Goal: Task Accomplishment & Management: Use online tool/utility

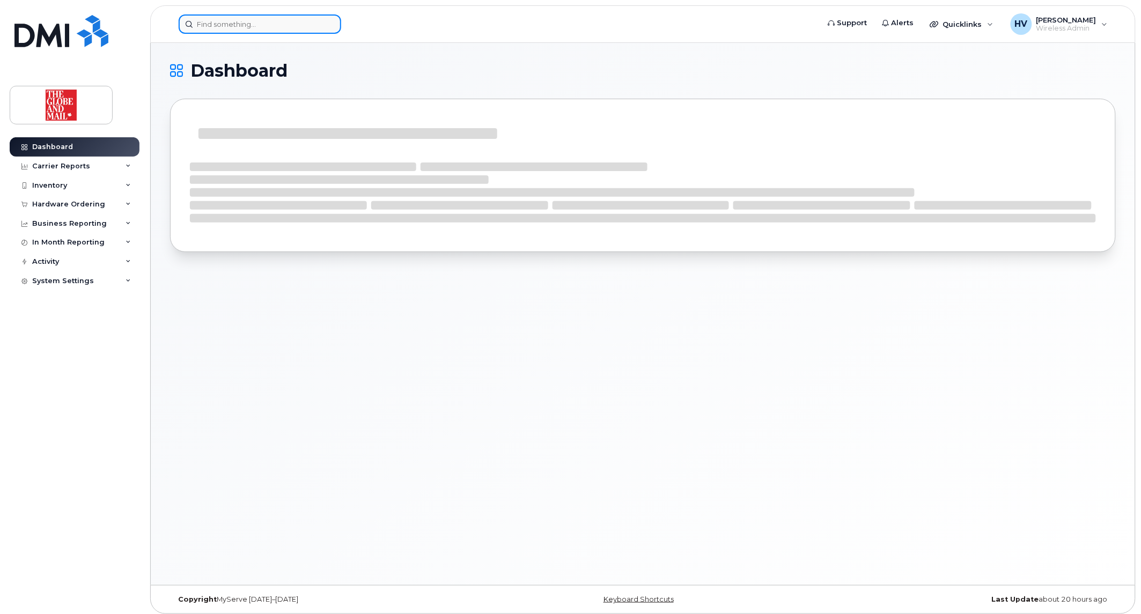
click at [251, 20] on input at bounding box center [260, 23] width 163 height 19
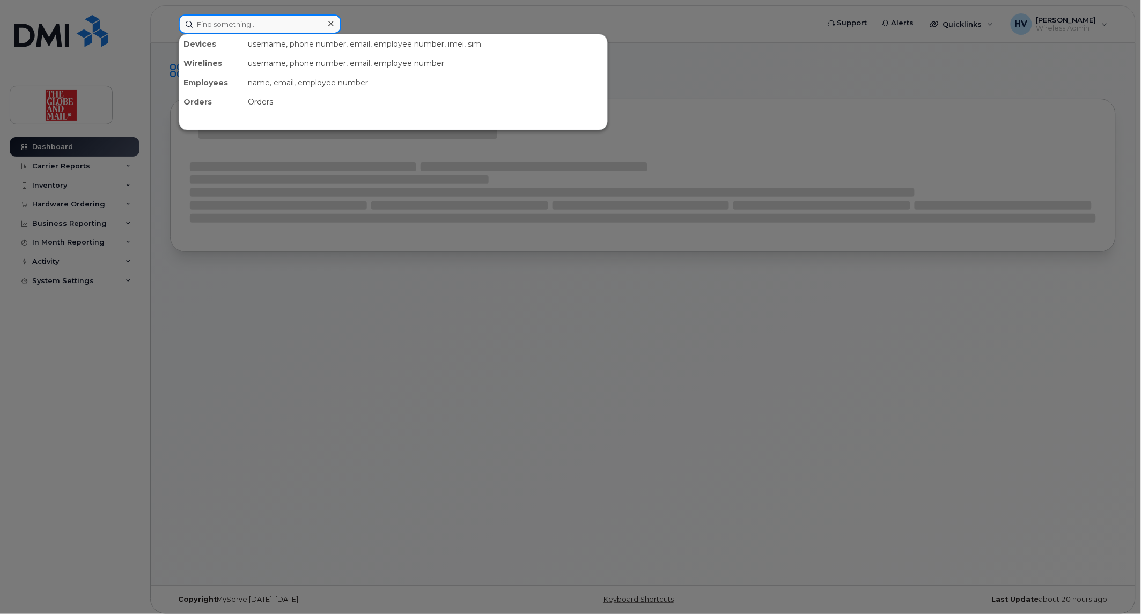
paste input "MIlo"
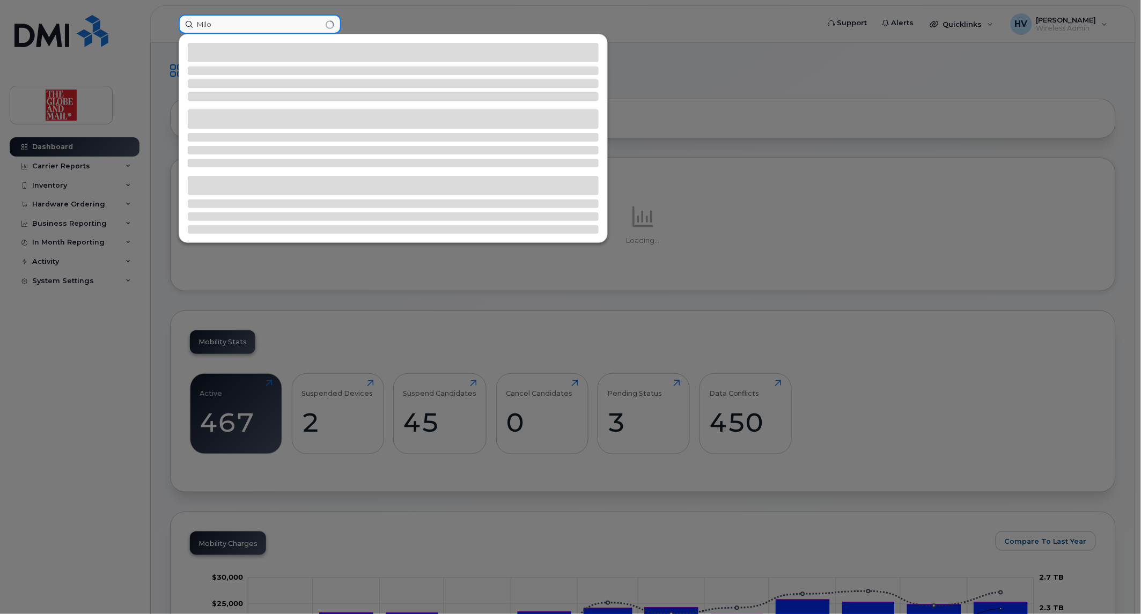
type input "MIlo"
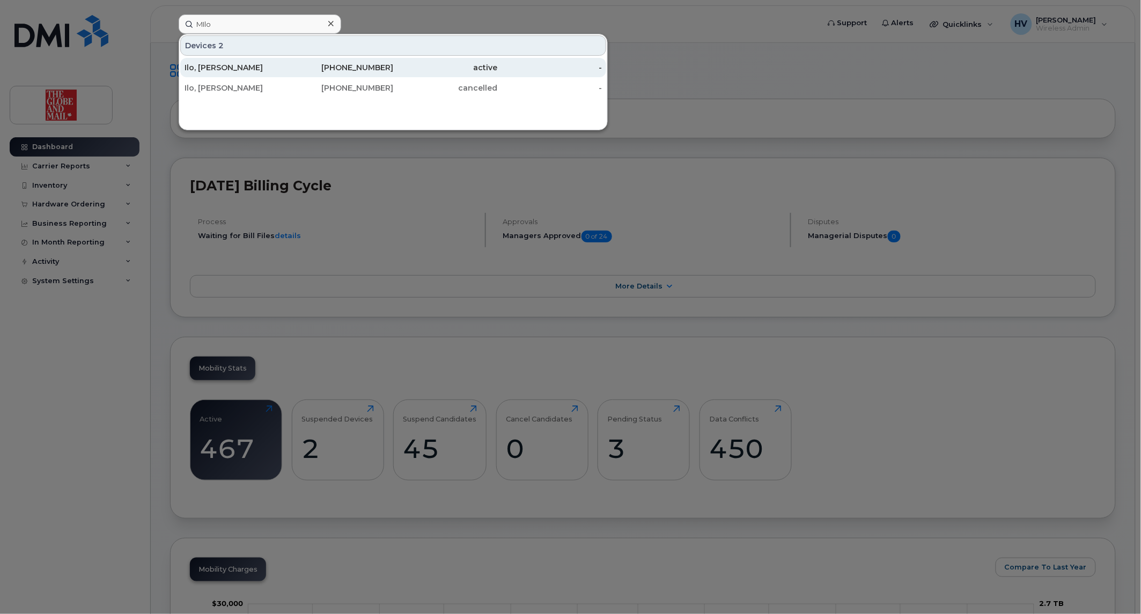
click at [212, 62] on div "Ilo, [PERSON_NAME]" at bounding box center [237, 67] width 105 height 11
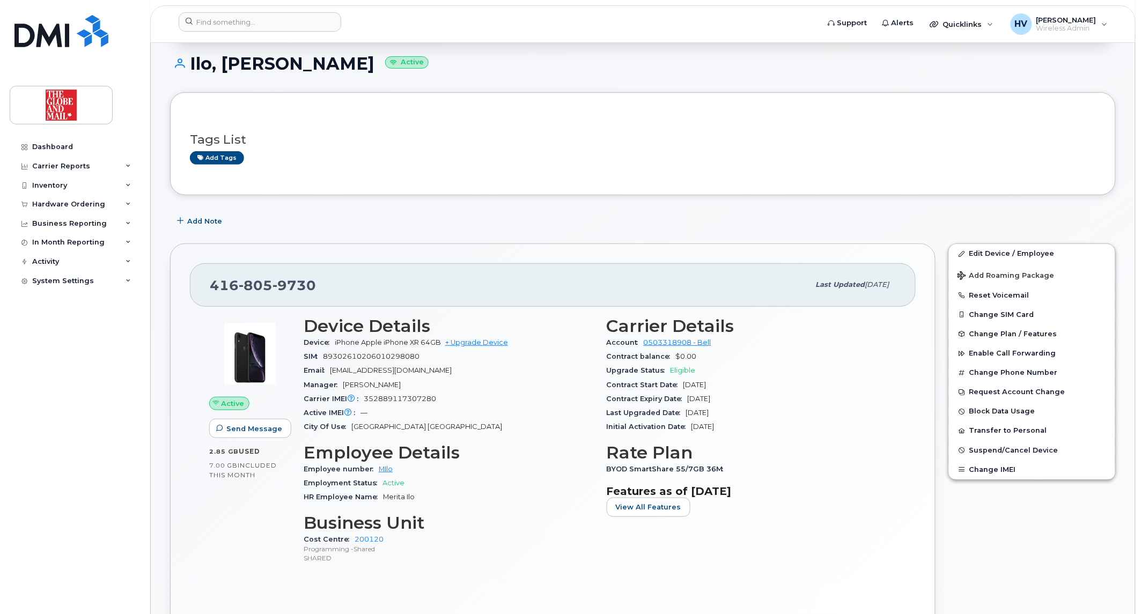
scroll to position [119, 0]
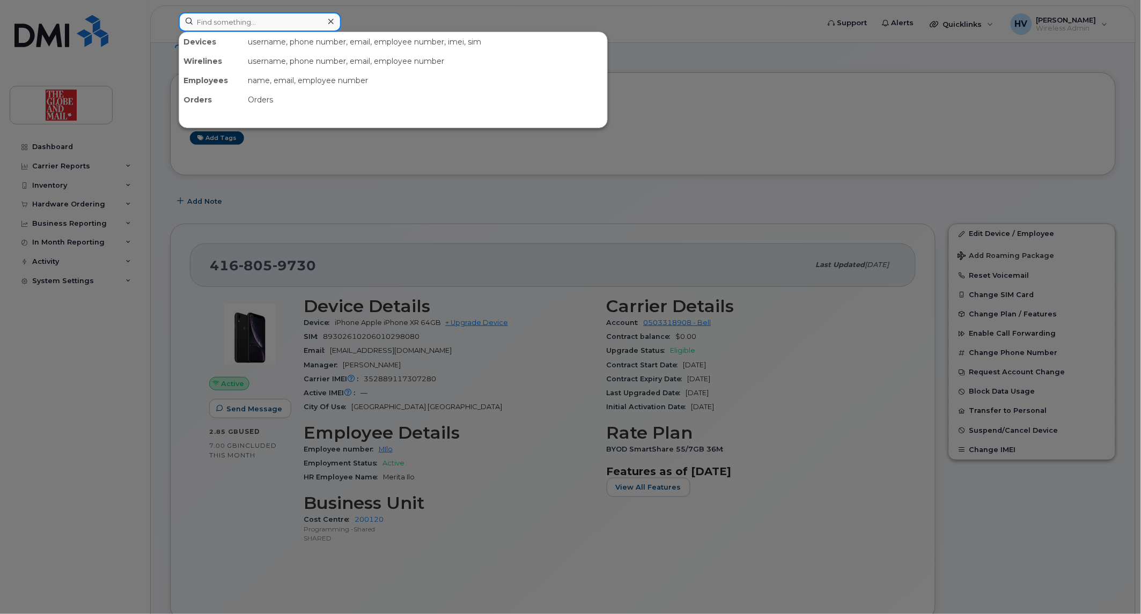
drag, startPoint x: 282, startPoint y: 19, endPoint x: 288, endPoint y: 19, distance: 5.9
click at [283, 19] on input at bounding box center [260, 21] width 163 height 19
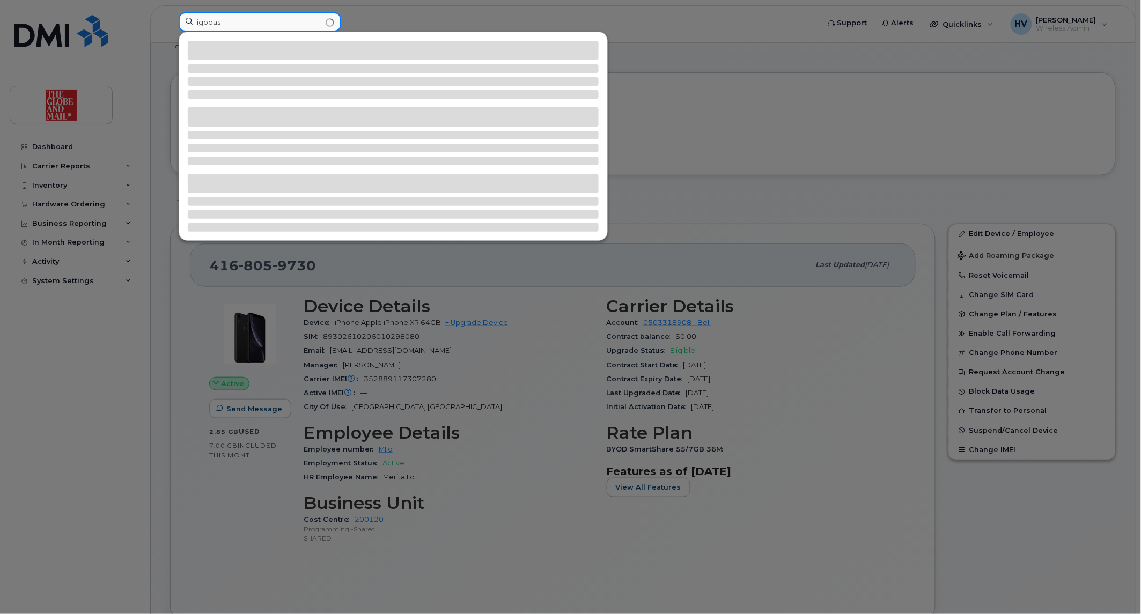
click at [231, 22] on input "igodas" at bounding box center [260, 21] width 163 height 19
type input "igoda"
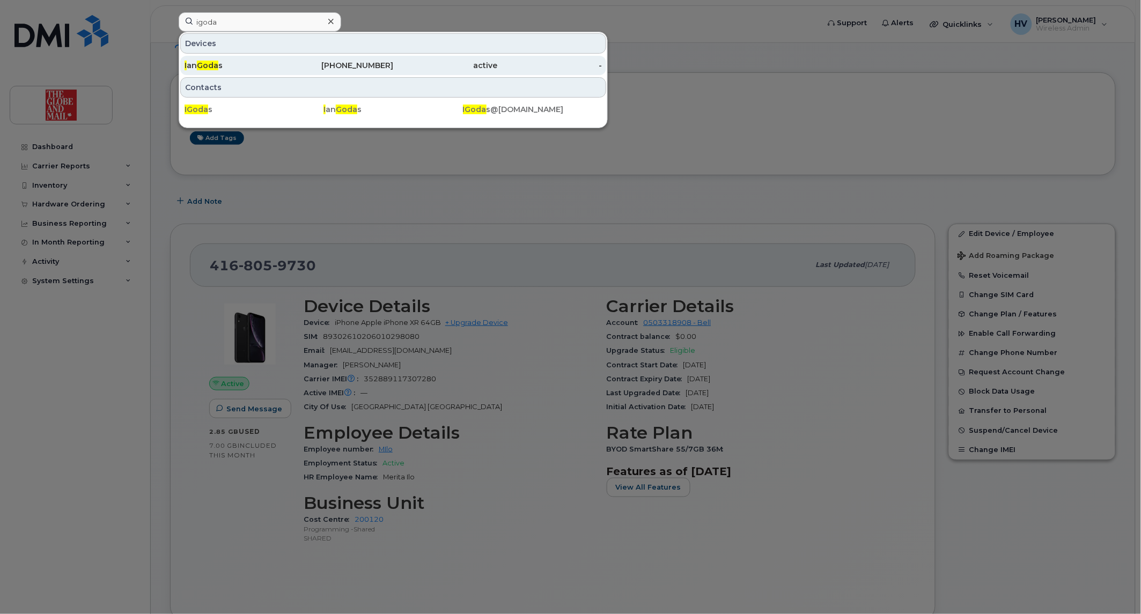
click at [227, 63] on div "I an Goda s" at bounding box center [237, 65] width 105 height 11
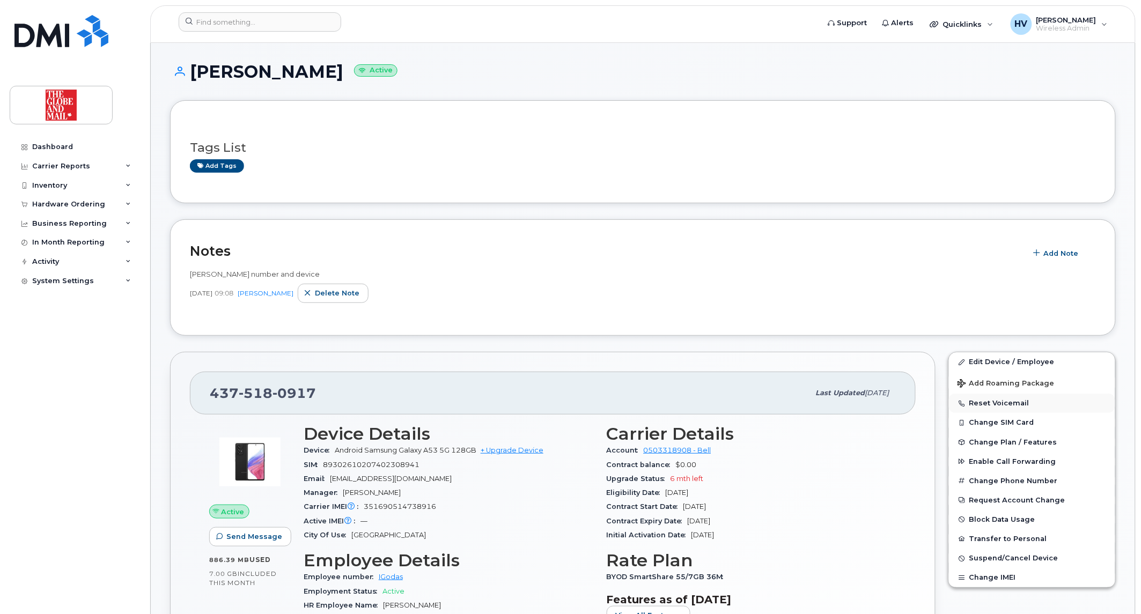
click at [1005, 403] on button "Reset Voicemail" at bounding box center [1032, 403] width 166 height 19
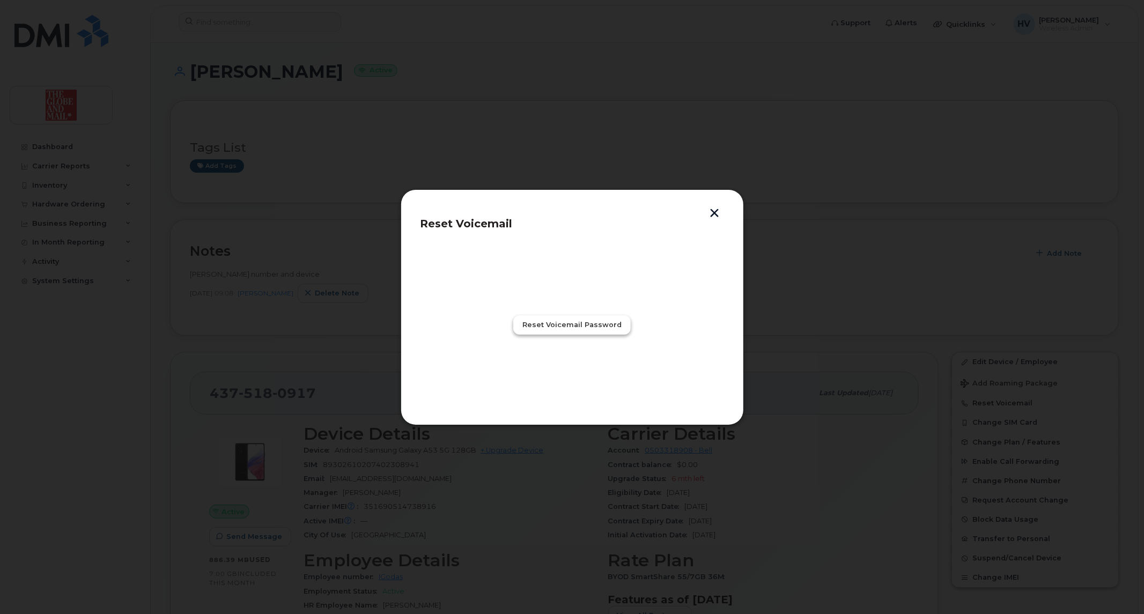
click at [589, 328] on span "Reset Voicemail Password" at bounding box center [572, 325] width 99 height 10
click at [561, 376] on button "Close" at bounding box center [572, 371] width 39 height 19
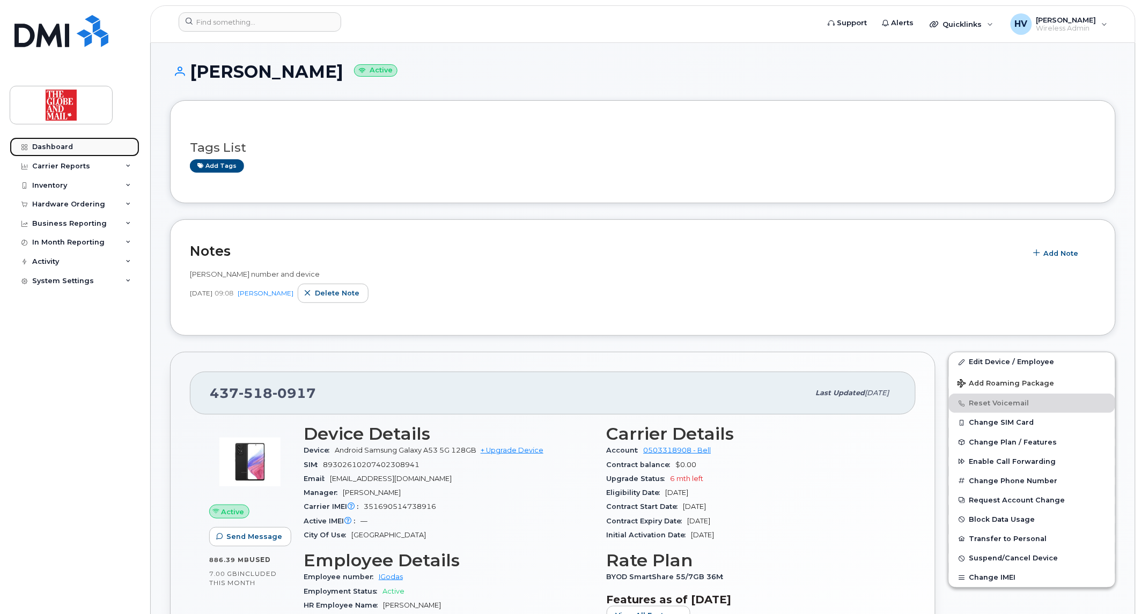
click at [57, 147] on div "Dashboard" at bounding box center [52, 147] width 41 height 9
